Goal: Task Accomplishment & Management: Manage account settings

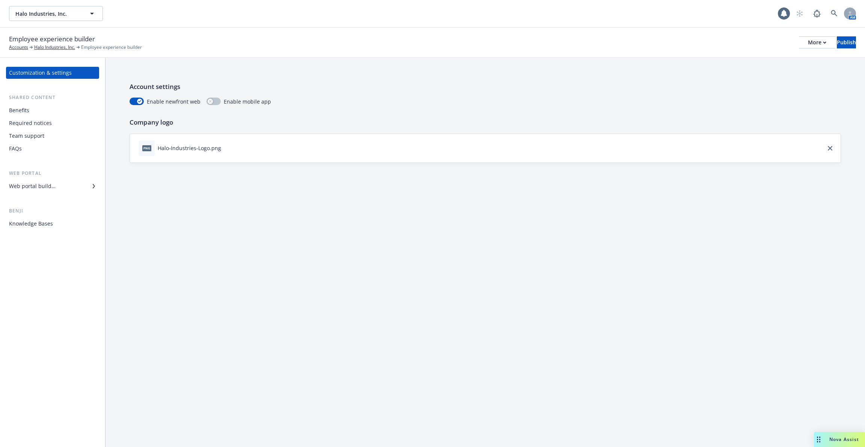
click at [69, 185] on div "Web portal builder" at bounding box center [52, 186] width 87 height 12
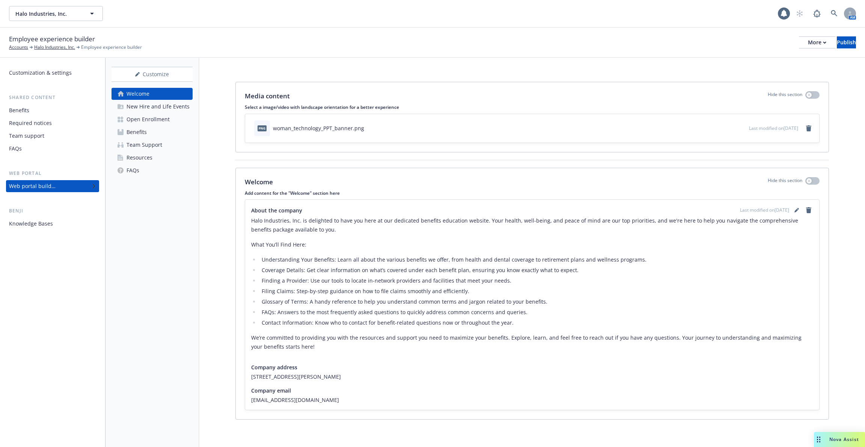
click at [164, 118] on div "Open Enrollment" at bounding box center [147, 119] width 43 height 12
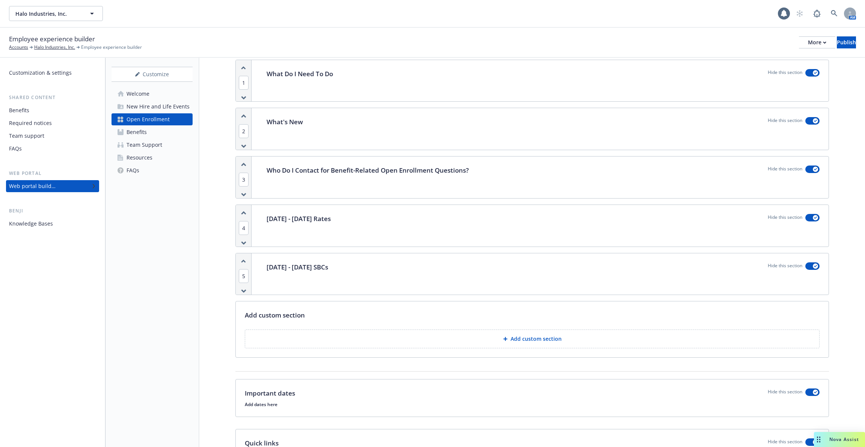
scroll to position [128, 0]
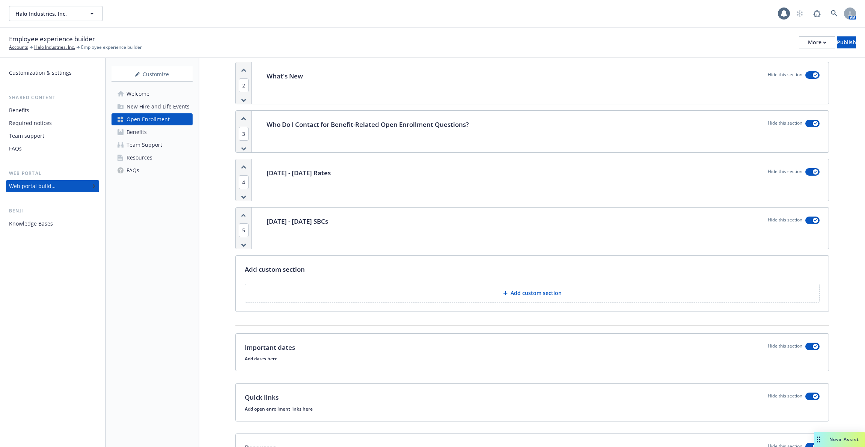
click at [345, 211] on div "[DATE] - [DATE] SBCs Hide this section" at bounding box center [542, 229] width 571 height 42
click at [290, 168] on p "[DATE] - [DATE] Rates" at bounding box center [298, 173] width 64 height 10
click at [813, 172] on button "button" at bounding box center [812, 172] width 14 height 8
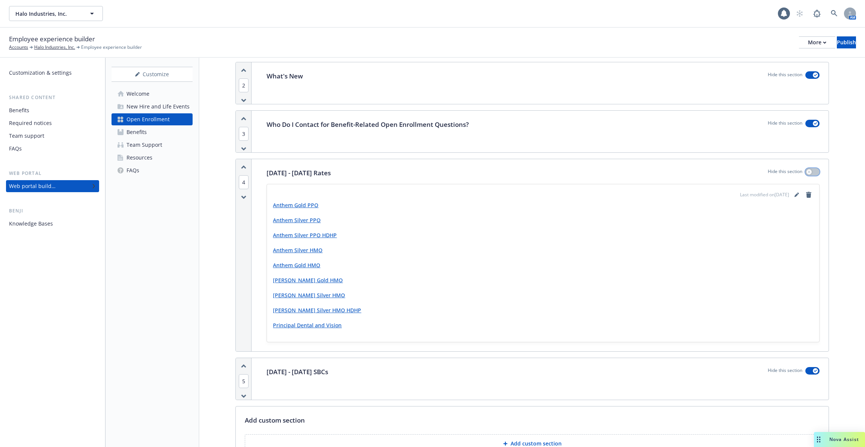
click at [813, 172] on button "button" at bounding box center [812, 172] width 14 height 8
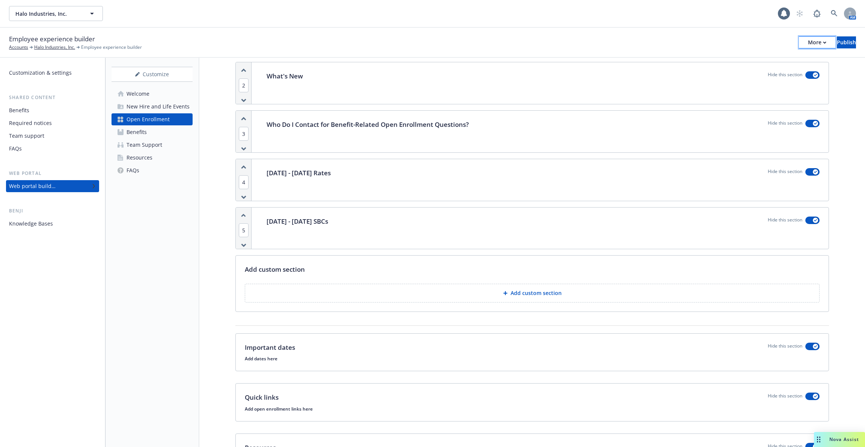
click at [808, 43] on div "More" at bounding box center [817, 42] width 18 height 11
click at [780, 60] on link "Copy preview link" at bounding box center [754, 59] width 111 height 15
click at [818, 171] on button "button" at bounding box center [812, 172] width 14 height 8
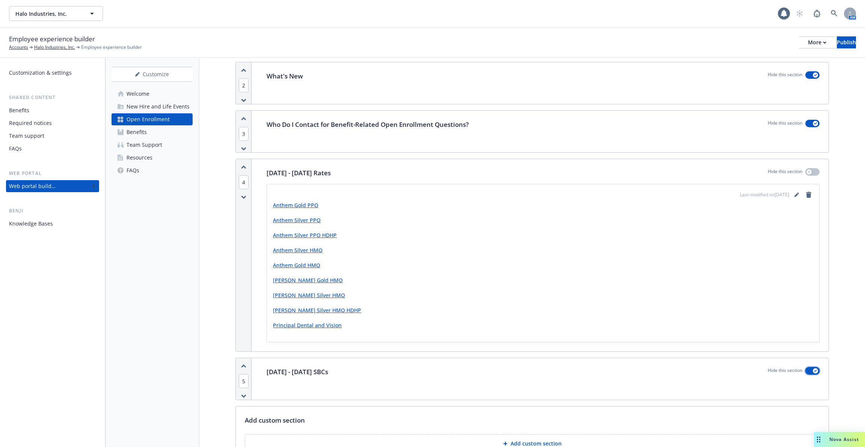
click at [815, 371] on div "button" at bounding box center [814, 370] width 5 height 5
click at [815, 170] on button "button" at bounding box center [812, 172] width 14 height 8
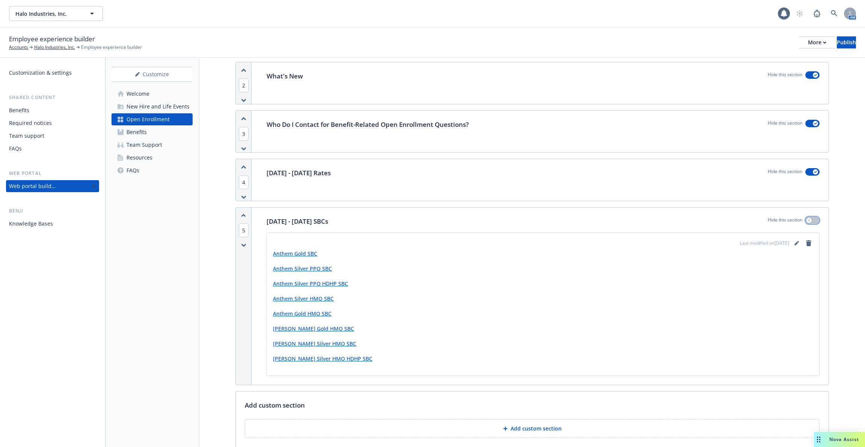
click at [808, 220] on icon "button" at bounding box center [808, 220] width 3 height 3
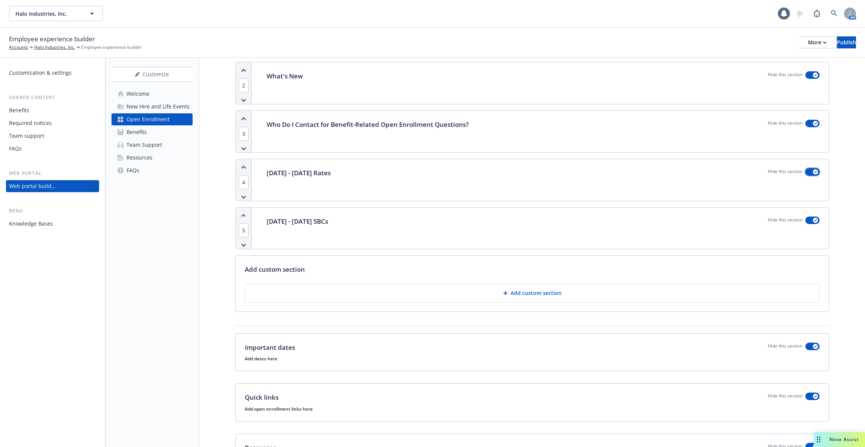
click at [809, 172] on button "button" at bounding box center [812, 172] width 14 height 8
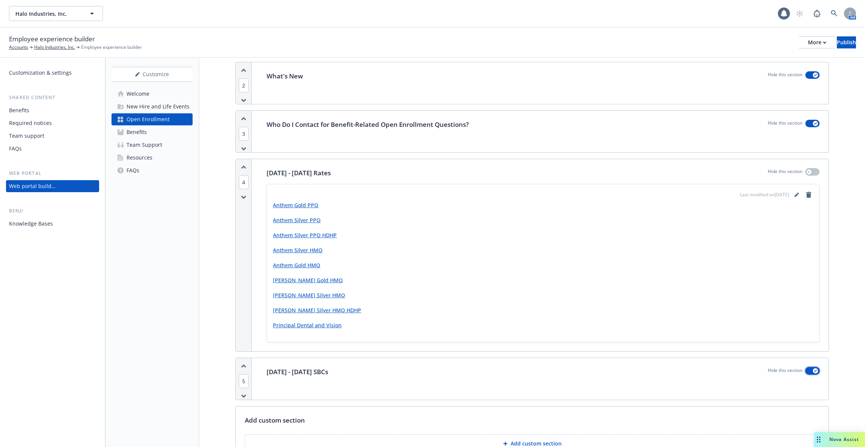
click at [813, 372] on button "button" at bounding box center [812, 371] width 14 height 8
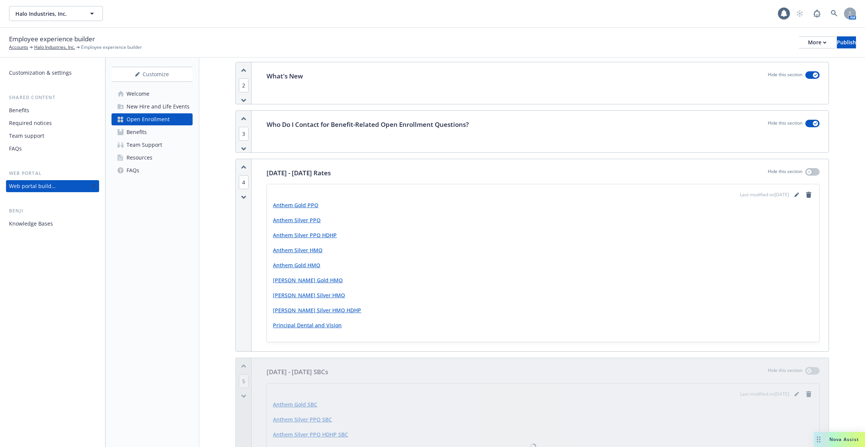
click at [709, 375] on div "[DATE] - [DATE] SBCs Hide this section Last modified on [DATE] Anthem Gold SBC …" at bounding box center [542, 446] width 571 height 177
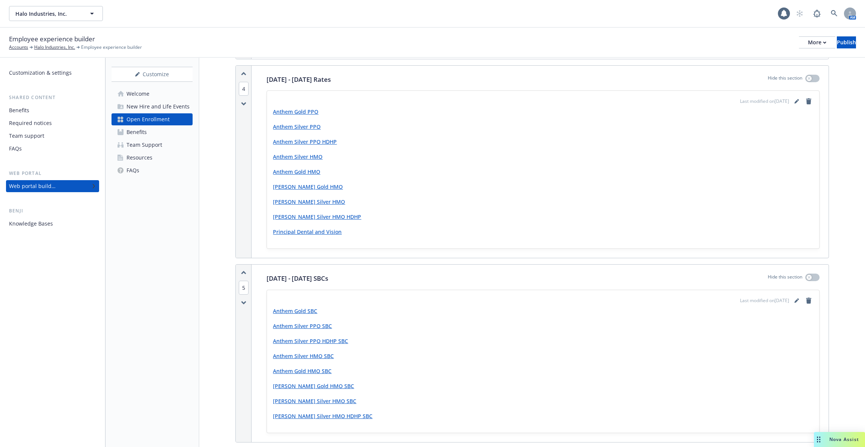
scroll to position [221, 0]
click at [812, 74] on button "button" at bounding box center [812, 78] width 14 height 8
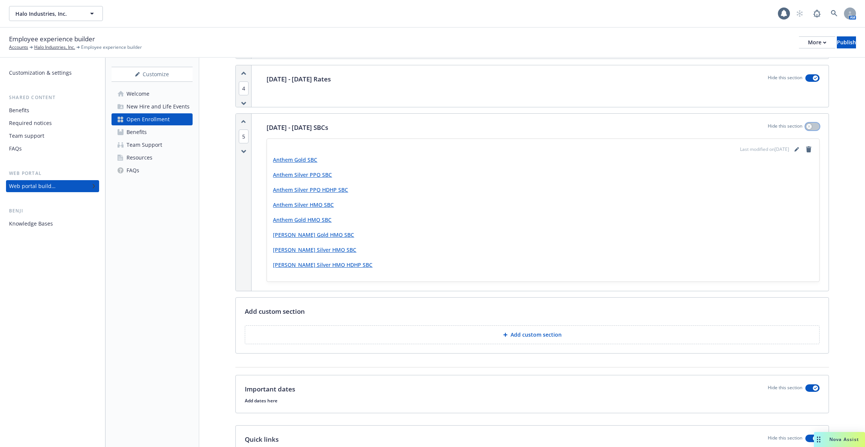
click at [811, 125] on button "button" at bounding box center [812, 127] width 14 height 8
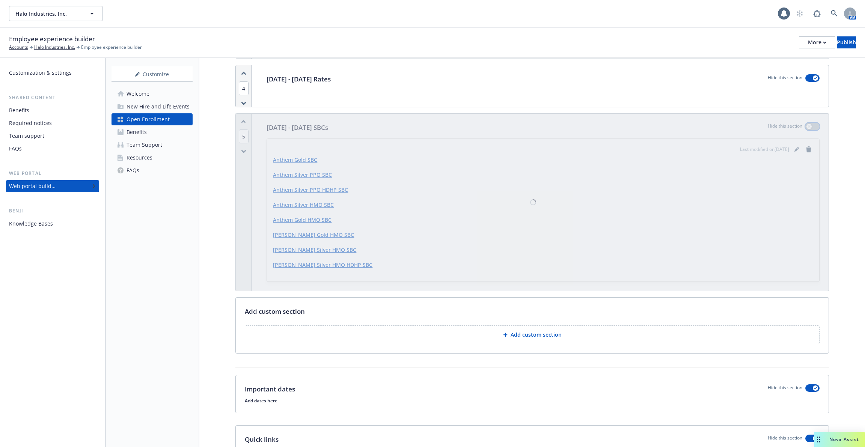
scroll to position [179, 0]
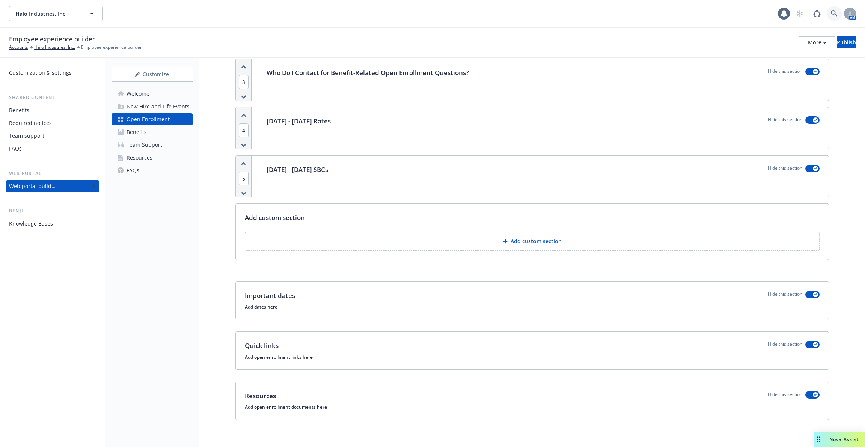
click at [835, 13] on icon at bounding box center [833, 13] width 7 height 7
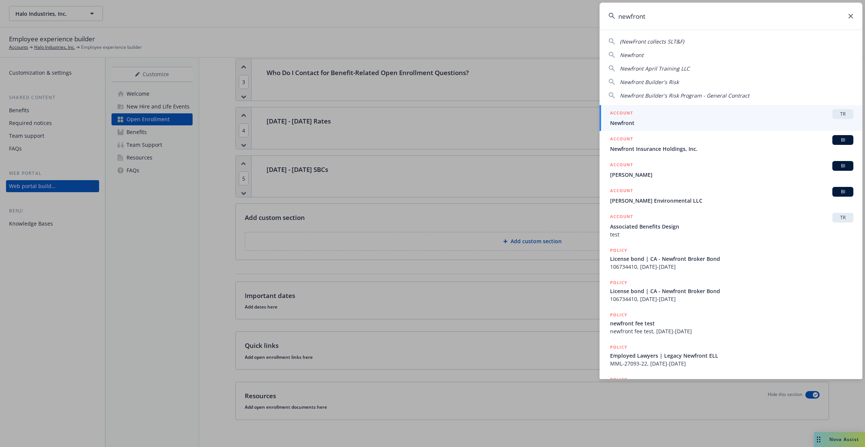
type input "newfront"
click at [645, 115] on div "ACCOUNT TR" at bounding box center [731, 114] width 243 height 10
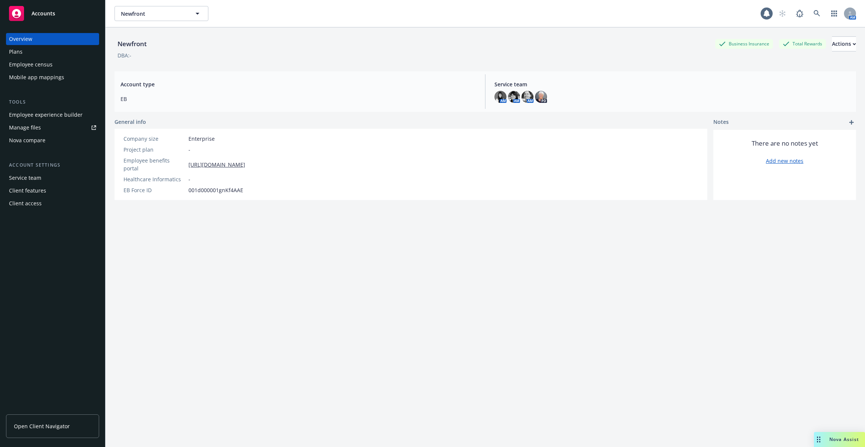
click at [71, 116] on div "Employee experience builder" at bounding box center [46, 115] width 74 height 12
click at [62, 113] on div "Employee experience builder" at bounding box center [46, 115] width 74 height 12
click at [549, 48] on div "Newfront Business Insurance Total Rewards Actions" at bounding box center [484, 43] width 741 height 15
